Goal: Transaction & Acquisition: Book appointment/travel/reservation

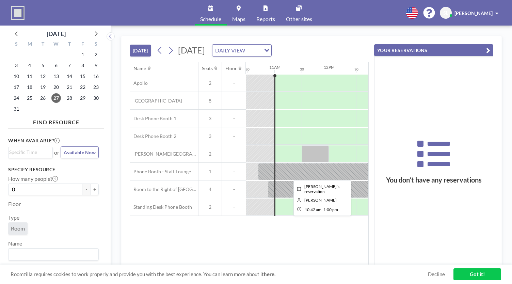
scroll to position [0, 572]
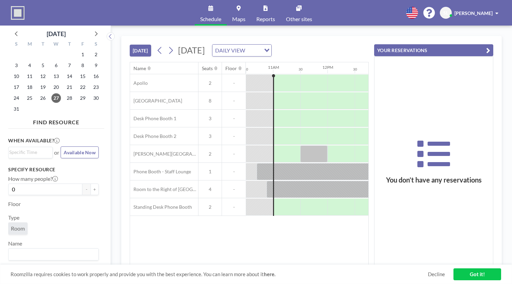
click at [489, 49] on icon "button" at bounding box center [488, 50] width 4 height 8
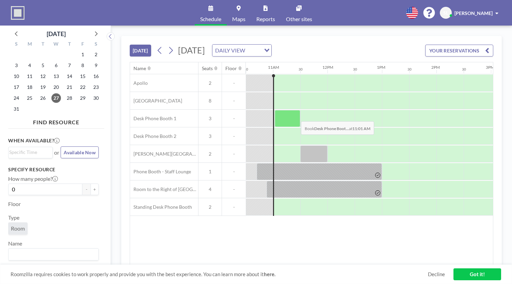
click at [295, 115] on div at bounding box center [288, 118] width 26 height 17
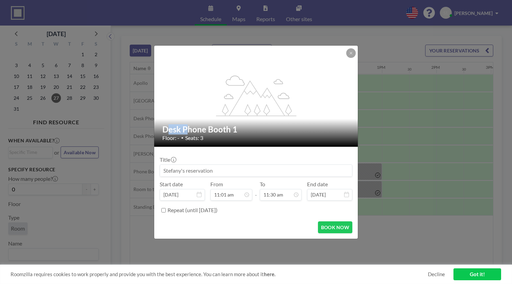
click at [295, 115] on icon "flex-grow: 1.2;" at bounding box center [256, 96] width 82 height 41
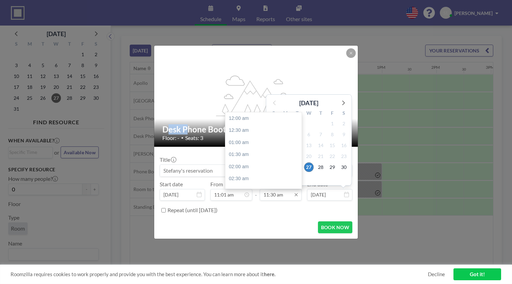
scroll to position [279, 0]
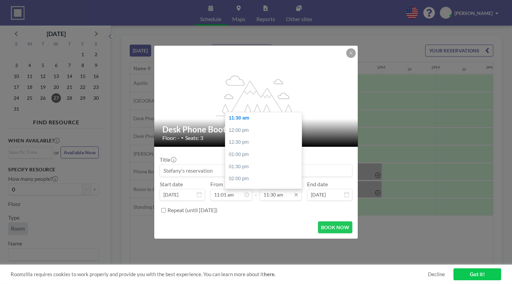
click at [272, 198] on input "11:30 am" at bounding box center [281, 195] width 42 height 12
click at [274, 131] on div "12:00 pm" at bounding box center [265, 130] width 80 height 12
type input "12:00 pm"
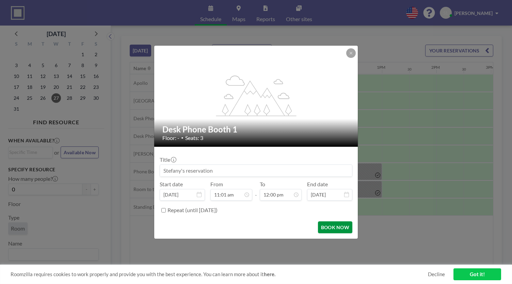
click at [334, 227] on button "BOOK NOW" at bounding box center [335, 227] width 34 height 12
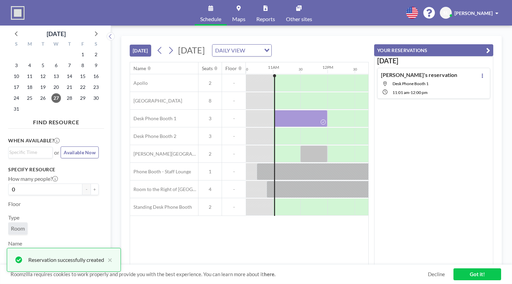
click at [487, 48] on icon "button" at bounding box center [488, 50] width 4 height 8
